Goal: Task Accomplishment & Management: Complete application form

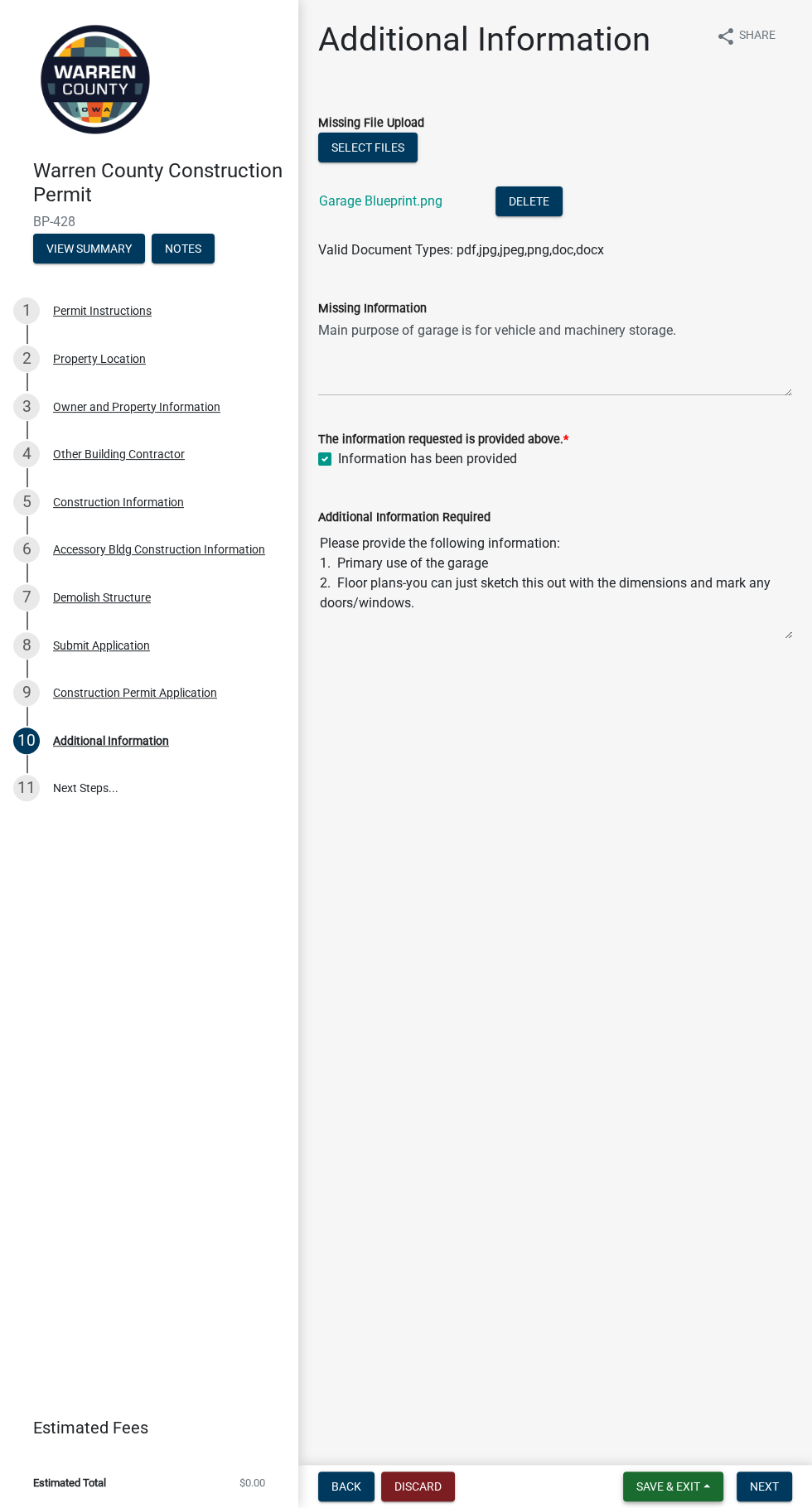
click at [683, 1497] on button "Save & Exit" at bounding box center [673, 1487] width 101 height 30
click at [677, 1441] on button "Save & Exit" at bounding box center [656, 1443] width 132 height 40
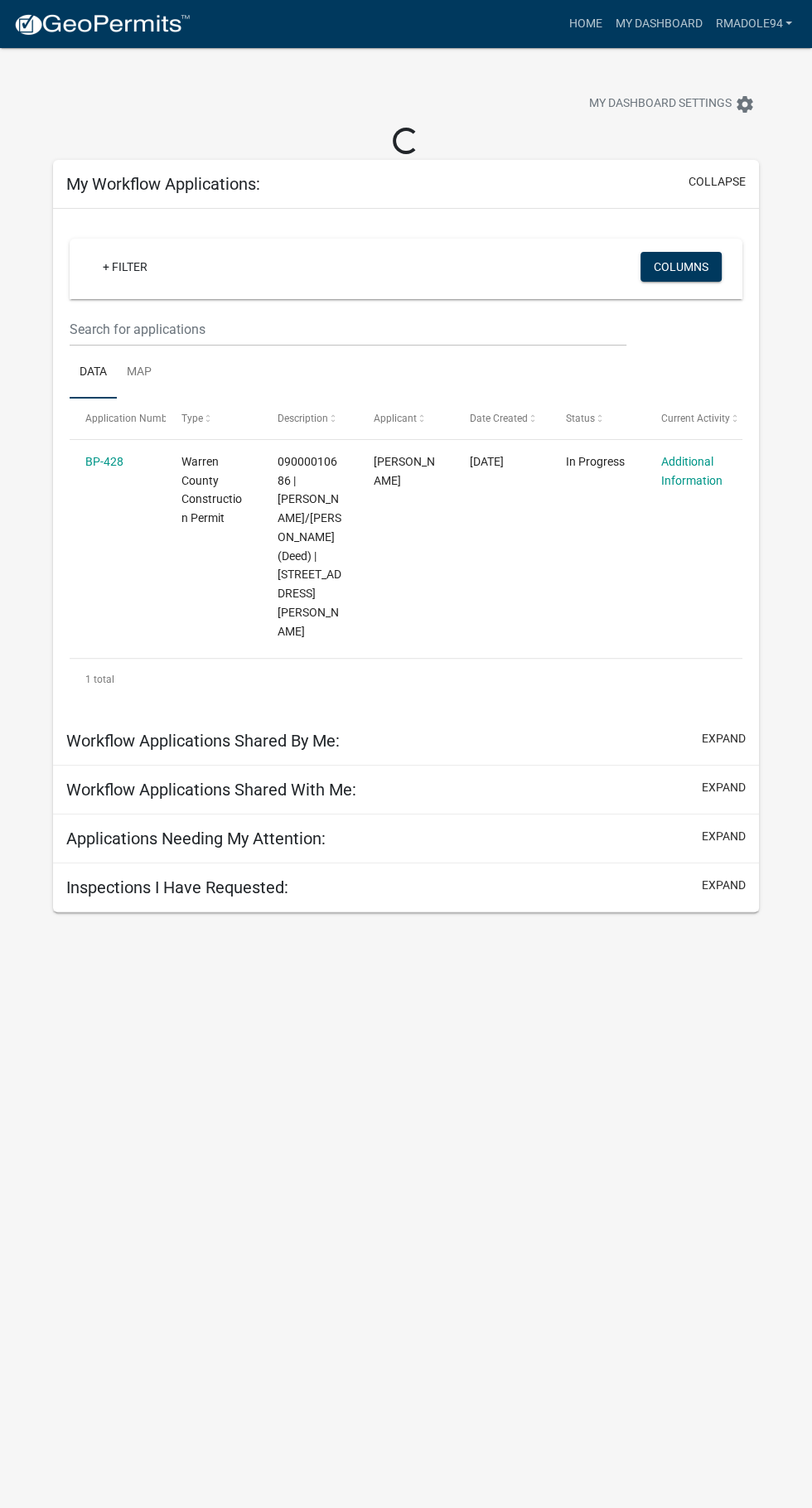
click at [708, 479] on datatable-body-cell "Additional Information" at bounding box center [693, 546] width 96 height 213
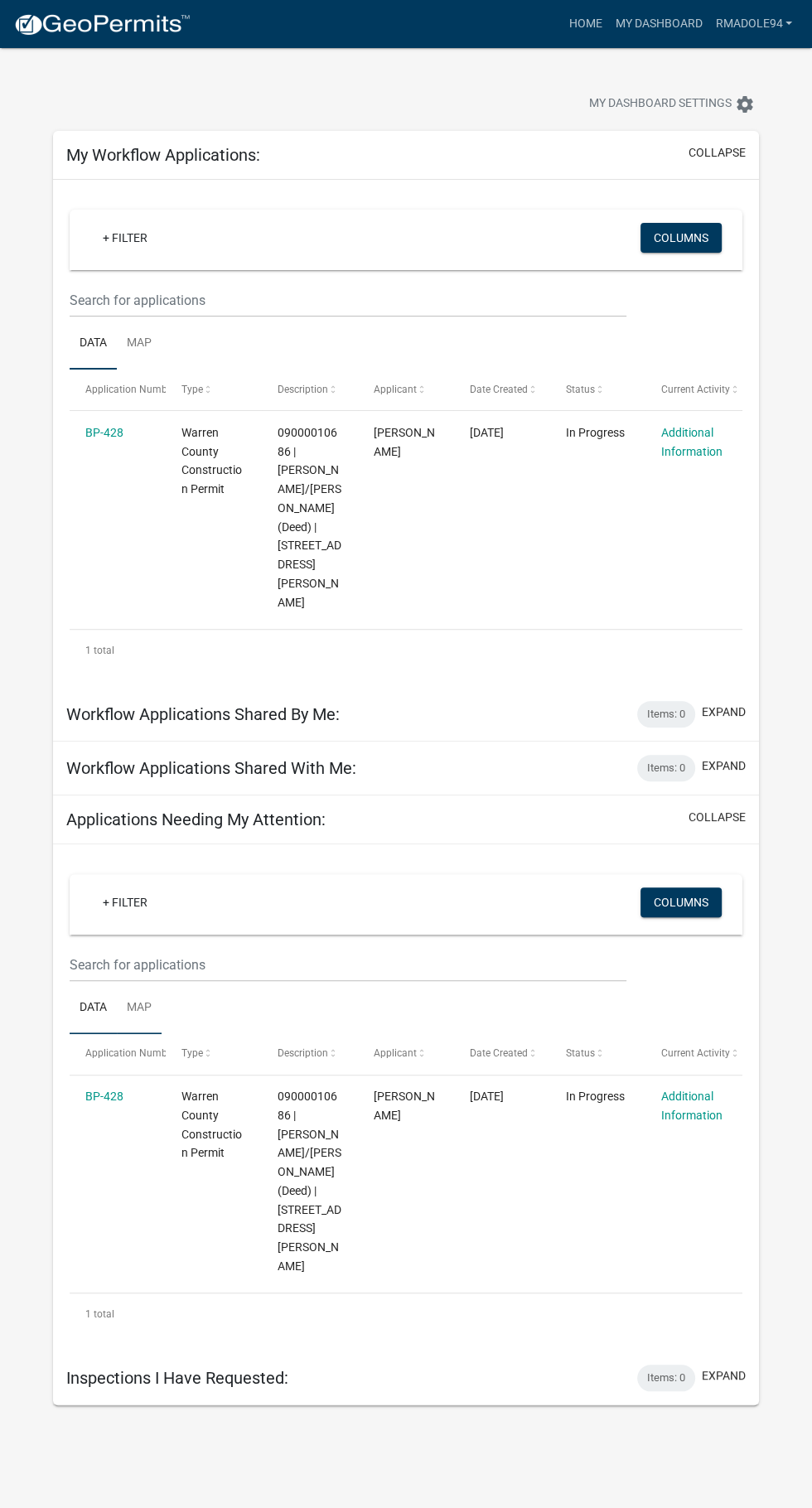
click at [130, 982] on link "Map" at bounding box center [139, 1009] width 44 height 53
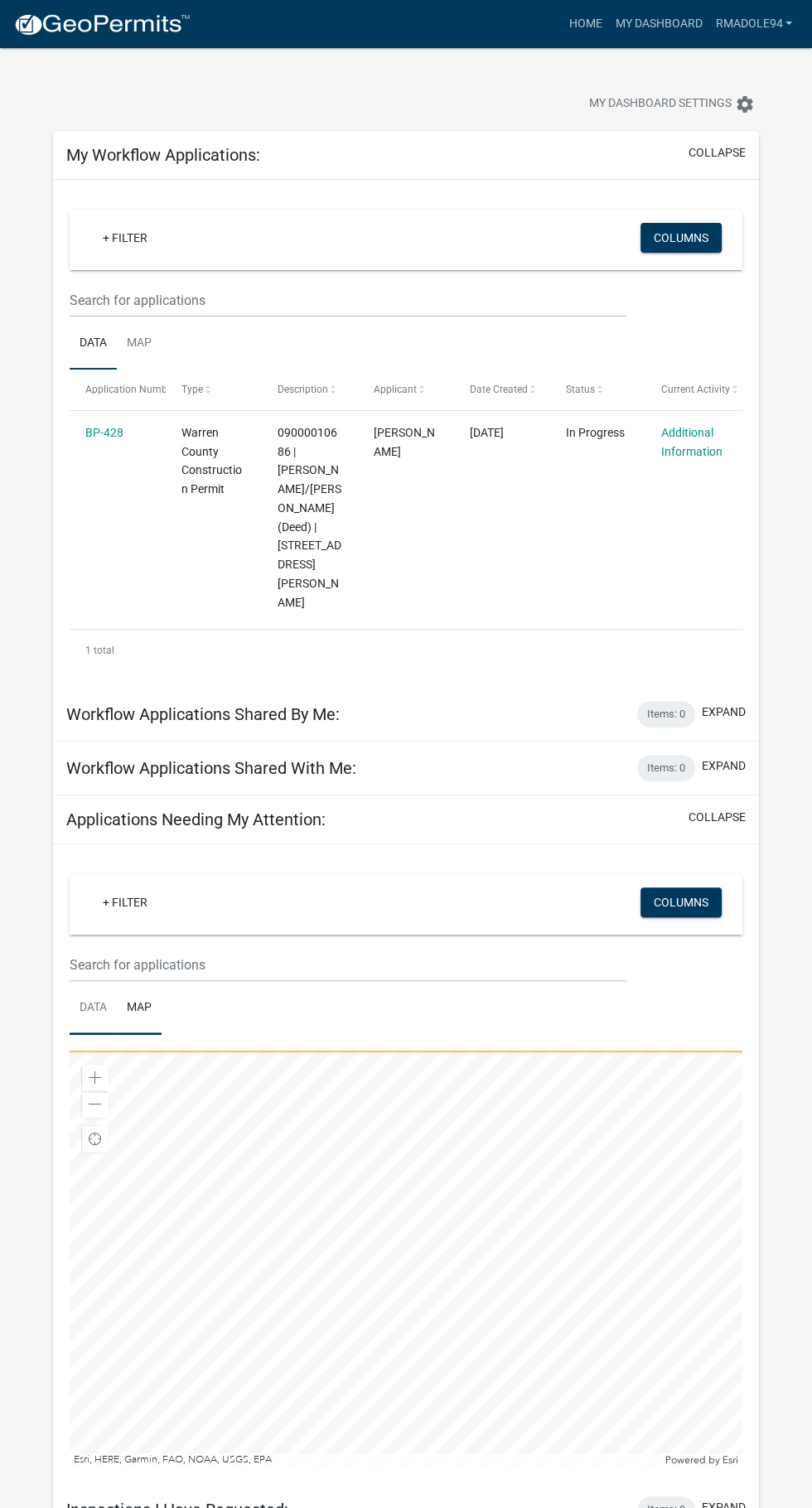
click at [93, 982] on link "Data" at bounding box center [93, 1009] width 47 height 53
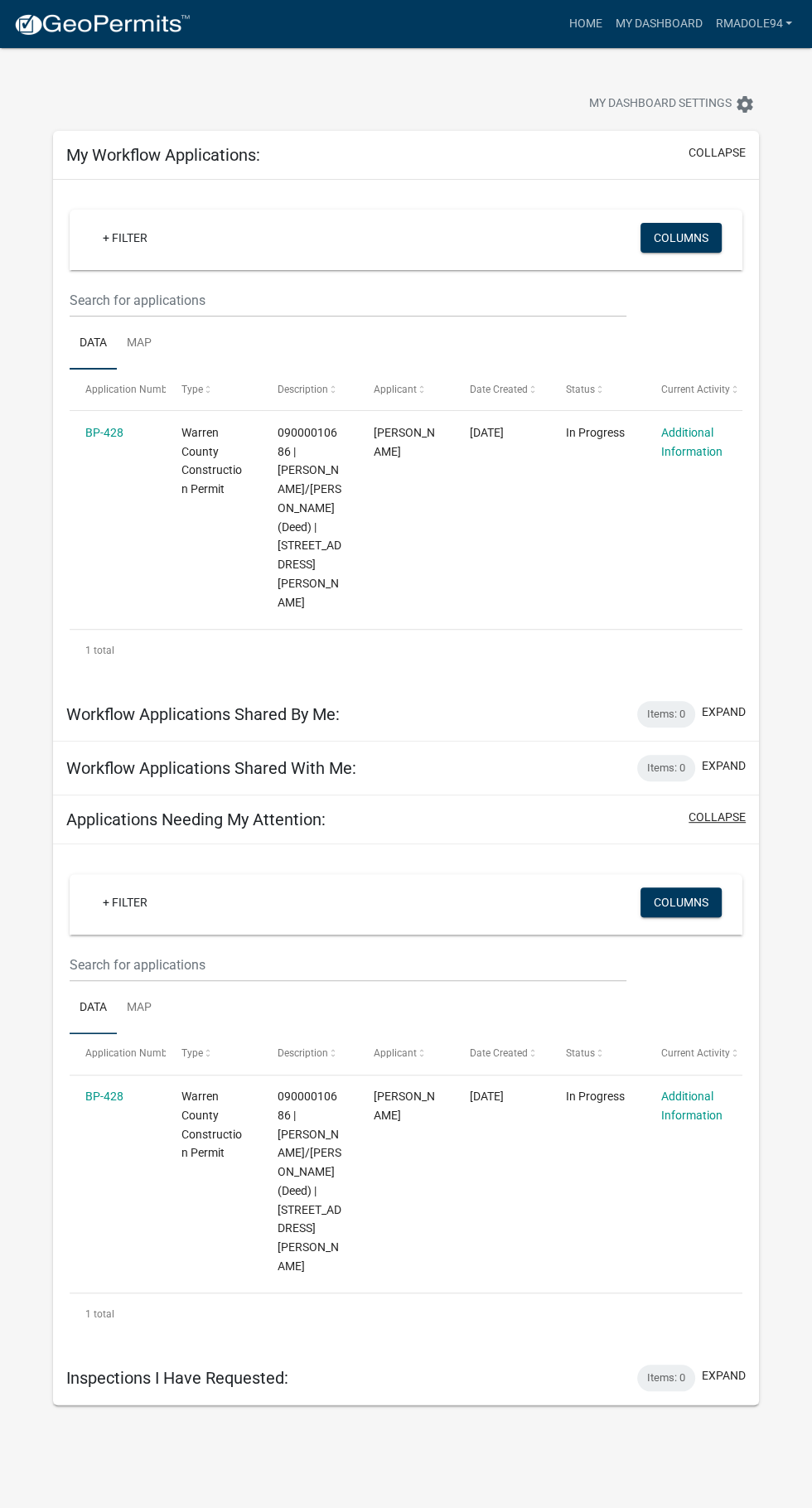
click at [724, 809] on button "collapse" at bounding box center [716, 818] width 57 height 17
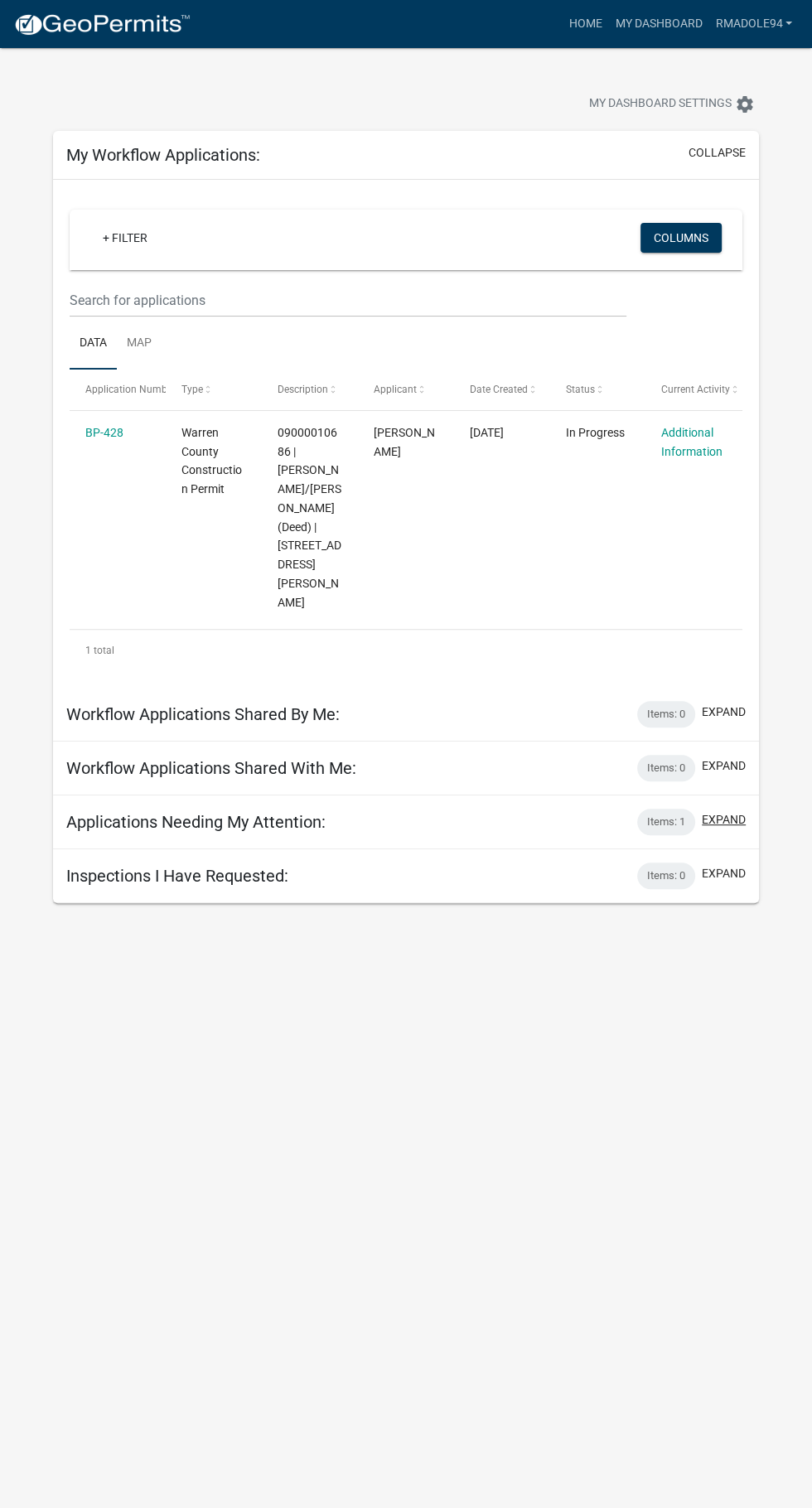
click at [723, 812] on button "expand" at bounding box center [723, 820] width 44 height 17
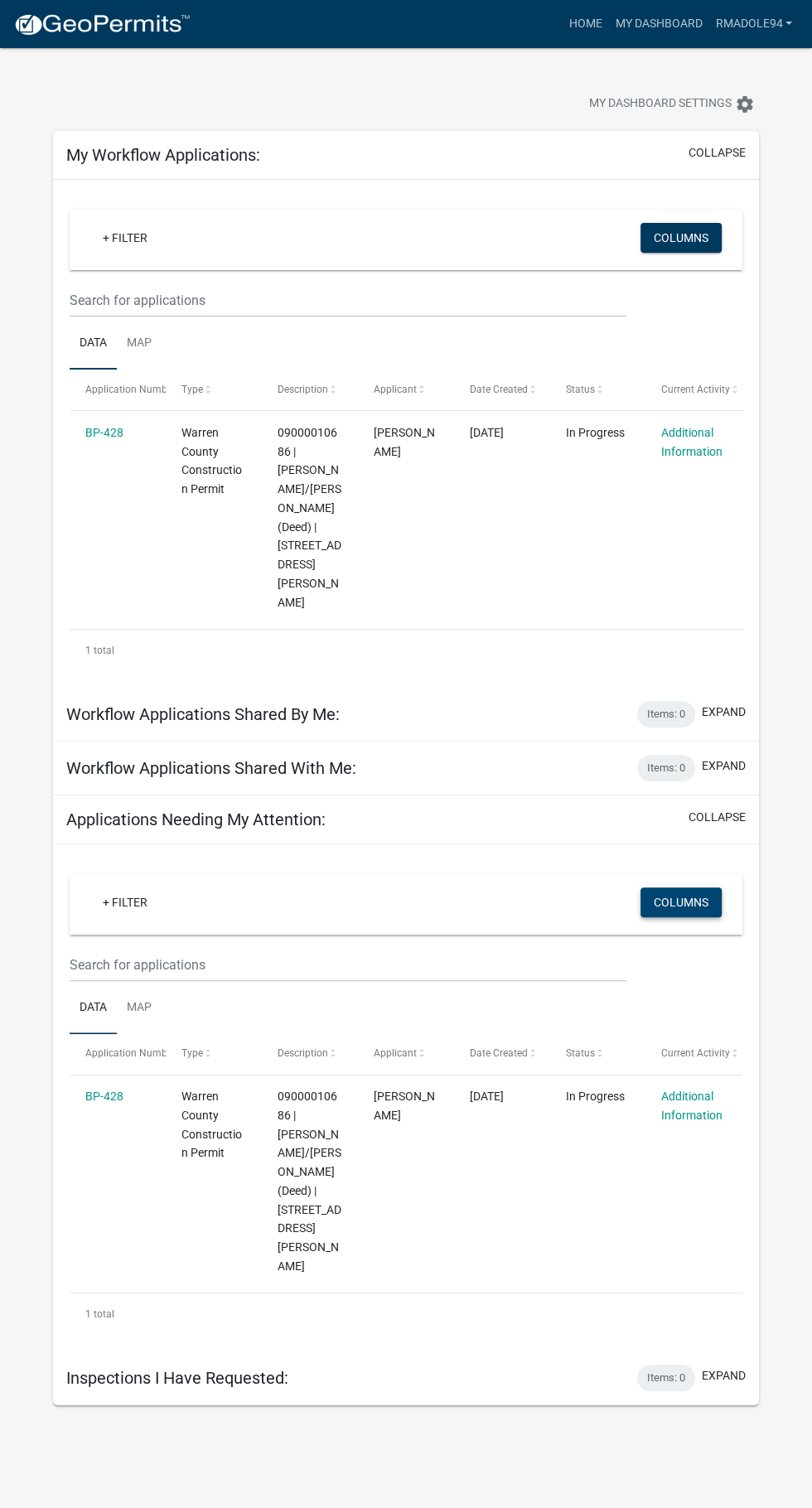
click at [691, 888] on button "Columns" at bounding box center [681, 902] width 81 height 30
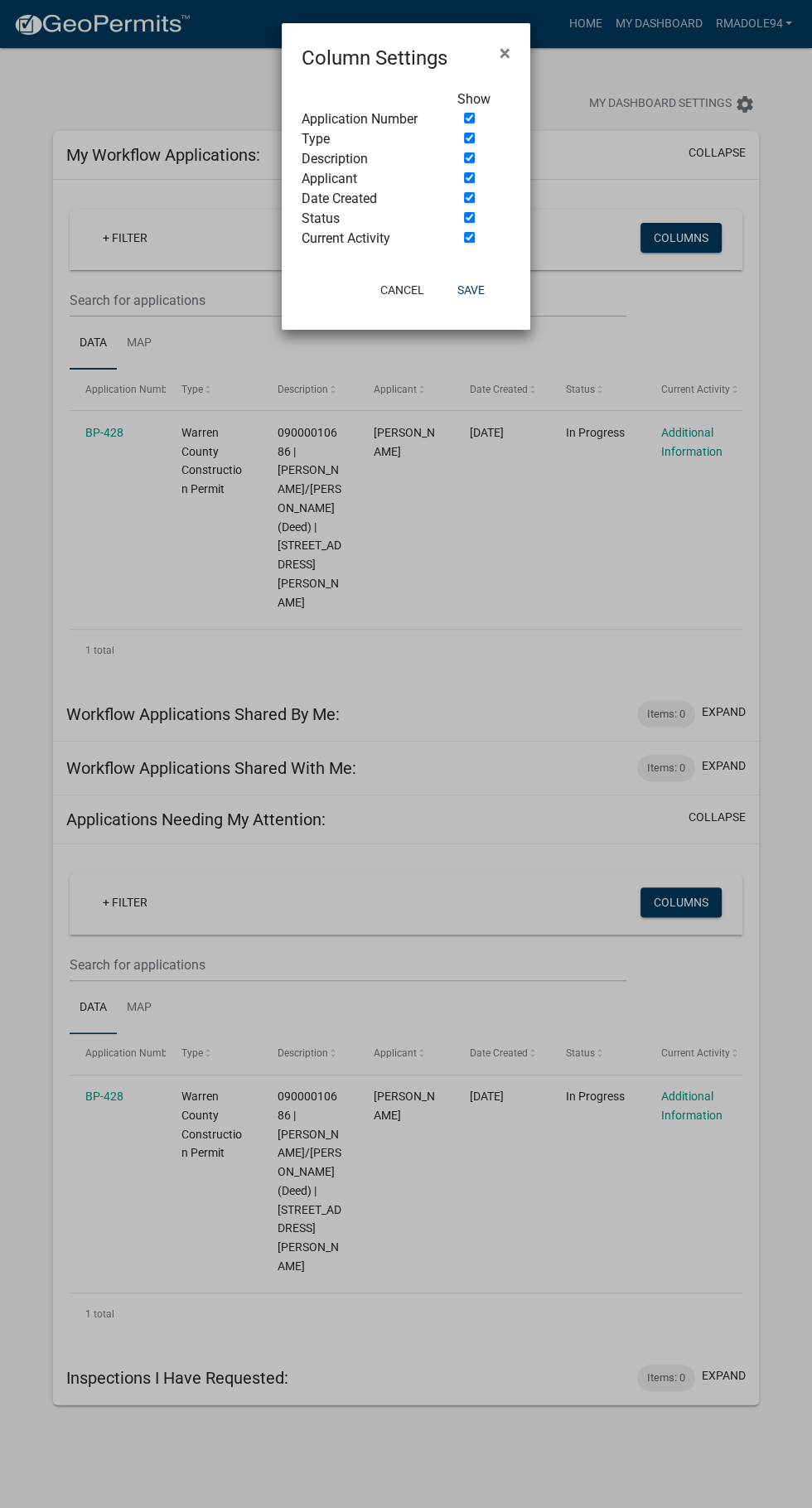
click at [502, 49] on span "×" at bounding box center [505, 53] width 11 height 23
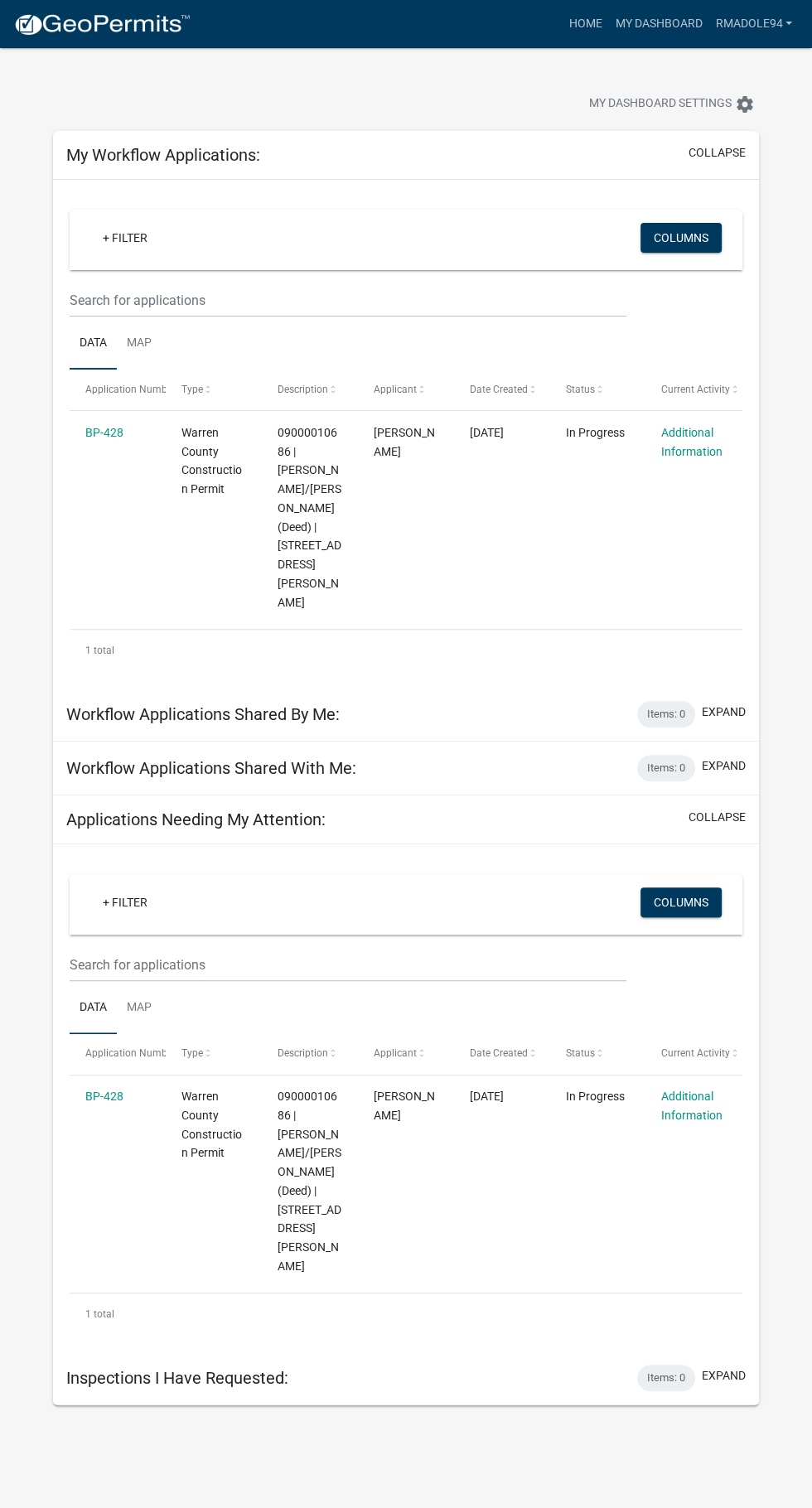
click at [687, 451] on link "Additional Information" at bounding box center [692, 442] width 61 height 32
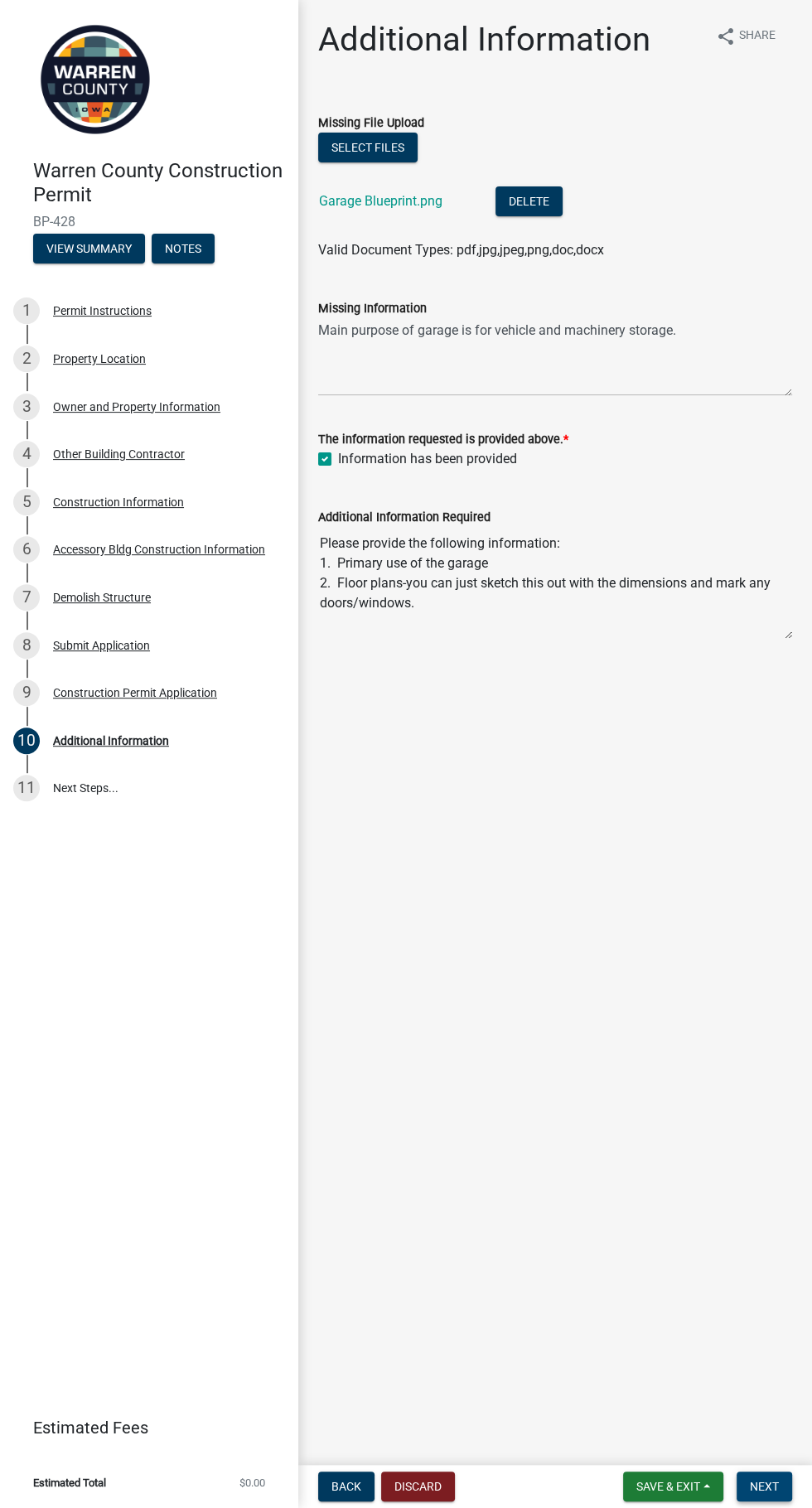
click at [776, 1483] on span "Next" at bounding box center [764, 1487] width 29 height 14
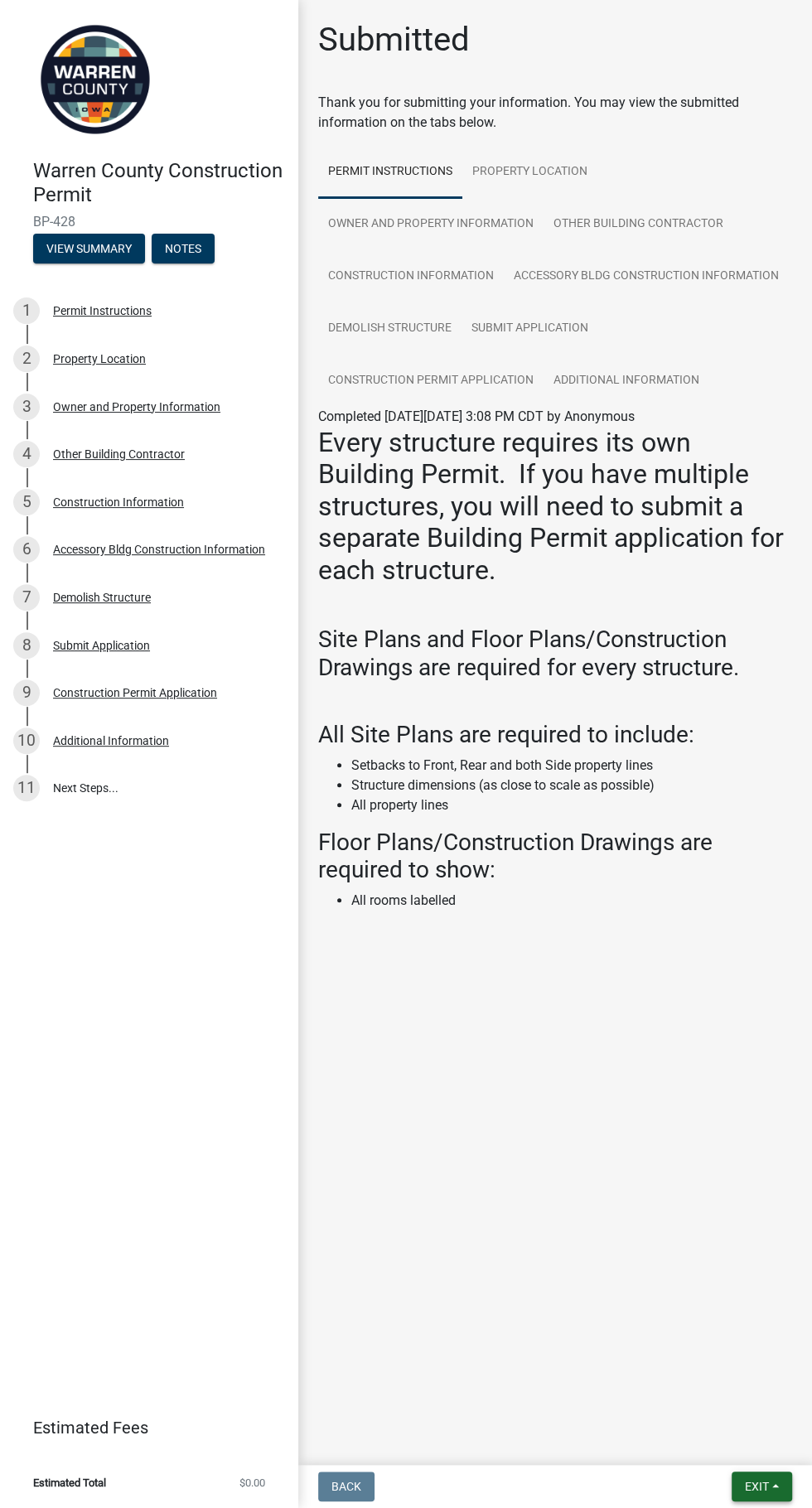
click at [775, 1486] on button "Exit" at bounding box center [761, 1487] width 61 height 30
click at [750, 1449] on button "Save & Exit" at bounding box center [725, 1443] width 132 height 40
